Goal: Task Accomplishment & Management: Complete application form

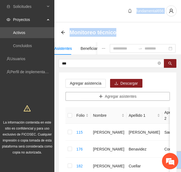
click at [121, 94] on span "Agregar asistentes" at bounding box center [121, 96] width 32 height 6
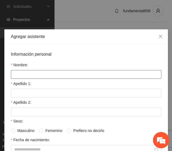
click at [41, 75] on input "Nombre:" at bounding box center [86, 74] width 150 height 9
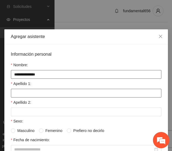
type input "**********"
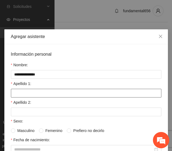
click at [31, 91] on input "Apellido 1:" at bounding box center [86, 93] width 150 height 9
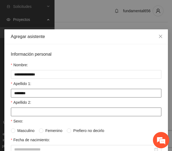
type input "********"
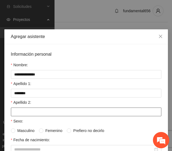
click at [25, 115] on input "Apellido 2:" at bounding box center [86, 112] width 150 height 9
type input "*****"
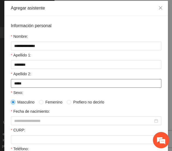
scroll to position [29, 0]
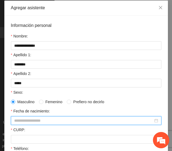
click at [24, 119] on input "Fecha de nacimiento:" at bounding box center [83, 121] width 139 height 6
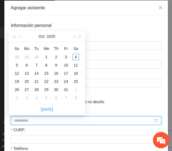
type input "**********"
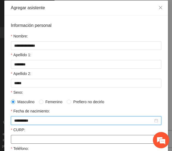
type input "**********"
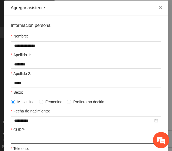
click at [19, 143] on input "CURP:" at bounding box center [86, 139] width 150 height 9
click at [20, 142] on input "CURP:" at bounding box center [86, 139] width 150 height 9
paste input "**********"
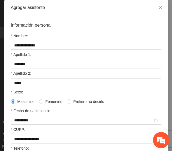
scroll to position [55, 0]
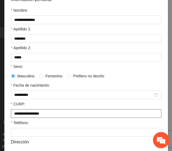
type input "**********"
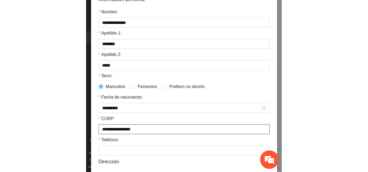
scroll to position [0, 0]
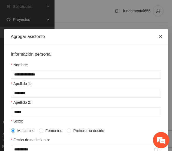
click at [158, 34] on span "Close" at bounding box center [160, 36] width 15 height 15
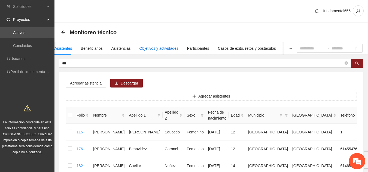
click at [157, 47] on div "Objetivos y actividades" at bounding box center [158, 48] width 39 height 6
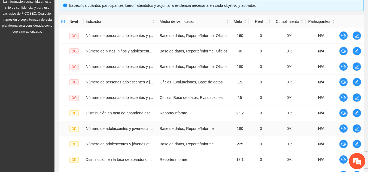
scroll to position [184, 0]
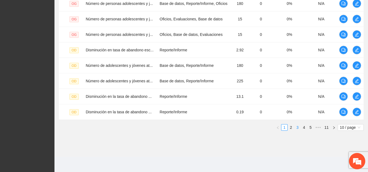
click at [181, 128] on link "3" at bounding box center [297, 128] width 6 height 6
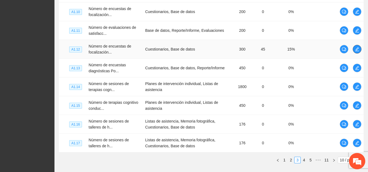
click at [181, 50] on icon "edit" at bounding box center [357, 49] width 4 height 4
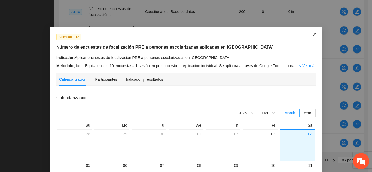
click at [181, 36] on icon "close" at bounding box center [315, 34] width 4 height 4
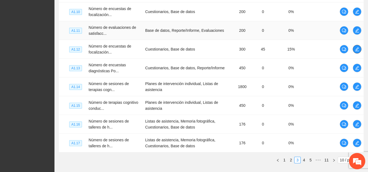
scroll to position [0, 0]
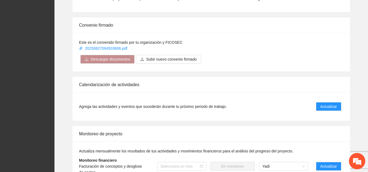
scroll to position [397, 0]
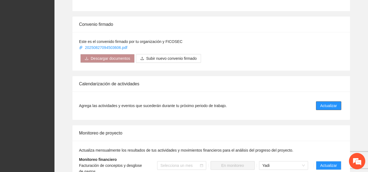
click at [181, 103] on button "Actualizar" at bounding box center [328, 106] width 25 height 9
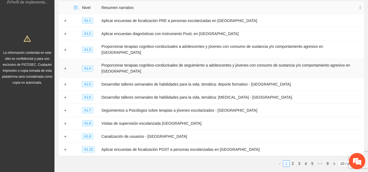
scroll to position [89, 0]
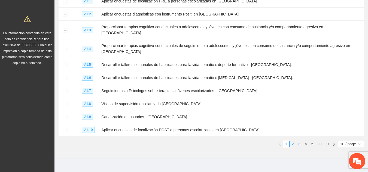
click at [181, 141] on link "2" at bounding box center [293, 144] width 6 height 6
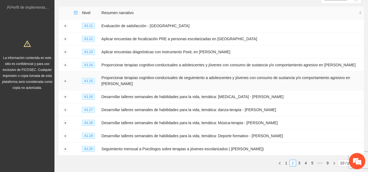
scroll to position [61, 0]
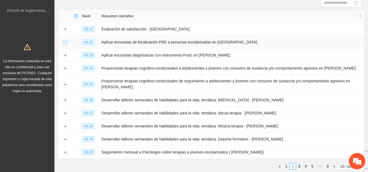
click at [63, 43] on button "Expand row" at bounding box center [65, 42] width 4 height 4
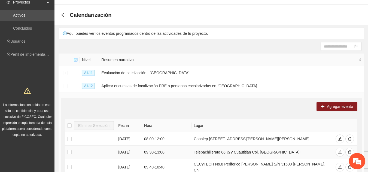
scroll to position [16, 0]
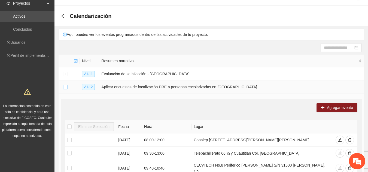
click at [64, 85] on button "Collapse row" at bounding box center [65, 87] width 4 height 4
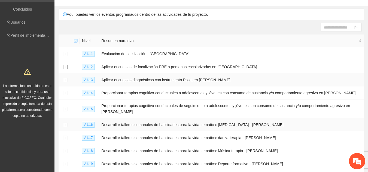
scroll to position [0, 0]
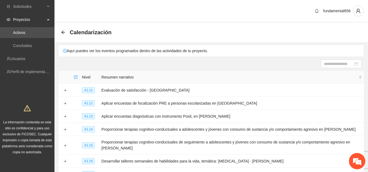
click at [66, 32] on div "Calendarización" at bounding box center [88, 32] width 54 height 9
click at [63, 32] on icon "arrow-left" at bounding box center [63, 32] width 4 height 4
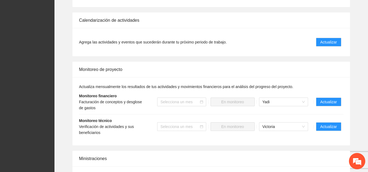
scroll to position [473, 0]
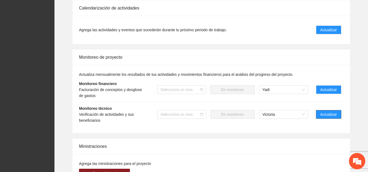
click at [181, 112] on span "Actualizar" at bounding box center [328, 115] width 17 height 6
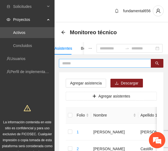
click at [78, 63] on input "text" at bounding box center [102, 63] width 81 height 6
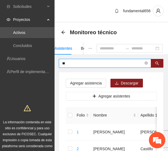
type input "*"
